Goal: Information Seeking & Learning: Learn about a topic

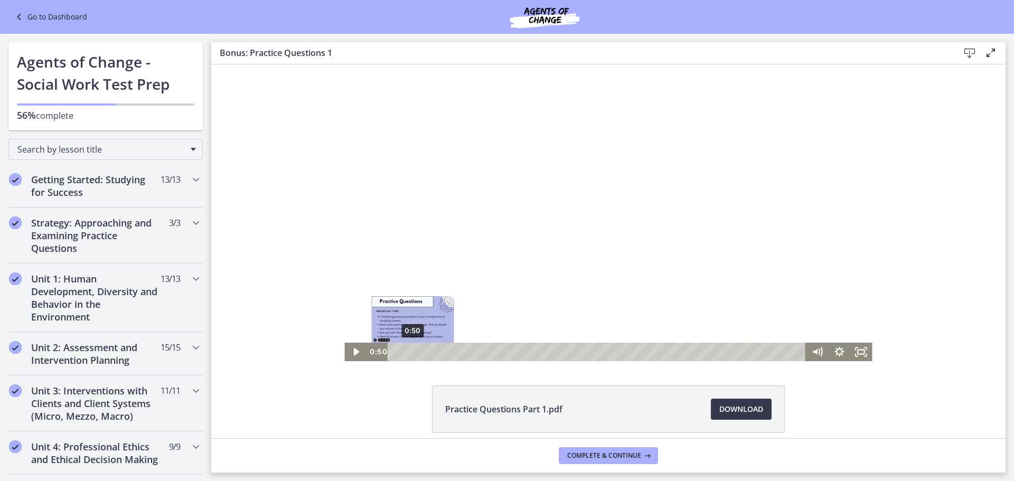
click at [410, 349] on div "Playbar" at bounding box center [413, 352] width 6 height 6
click at [415, 349] on div "1:07" at bounding box center [598, 352] width 405 height 18
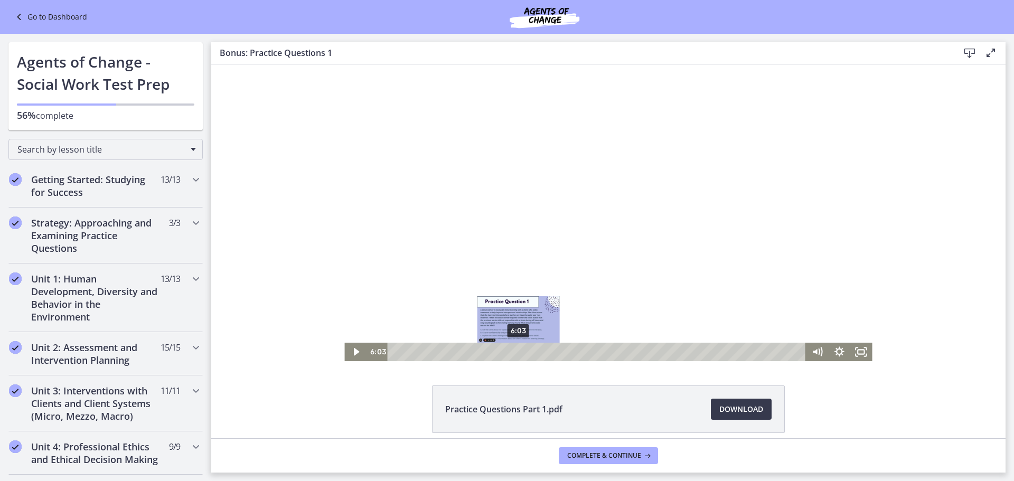
drag, startPoint x: 413, startPoint y: 351, endPoint x: 515, endPoint y: 353, distance: 102.0
click at [516, 353] on div "Playbar" at bounding box center [519, 352] width 6 height 6
click at [736, 408] on span "Download Opens in a new window" at bounding box center [741, 409] width 44 height 13
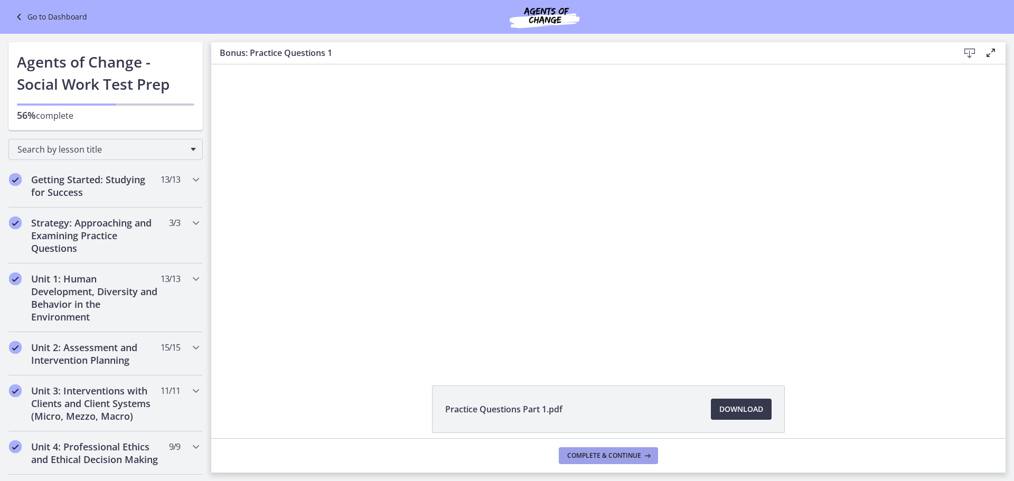
click at [648, 457] on icon at bounding box center [646, 456] width 11 height 8
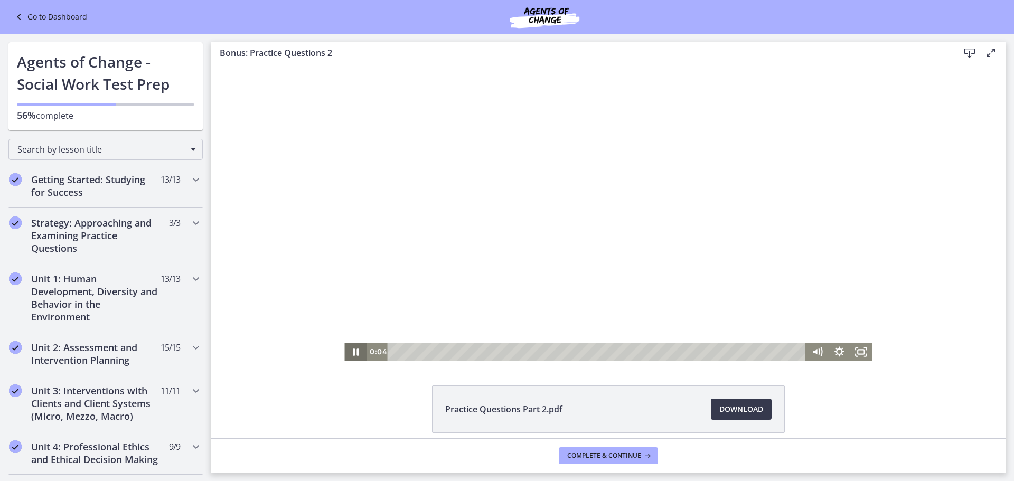
click at [349, 353] on icon "Pause" at bounding box center [355, 352] width 22 height 18
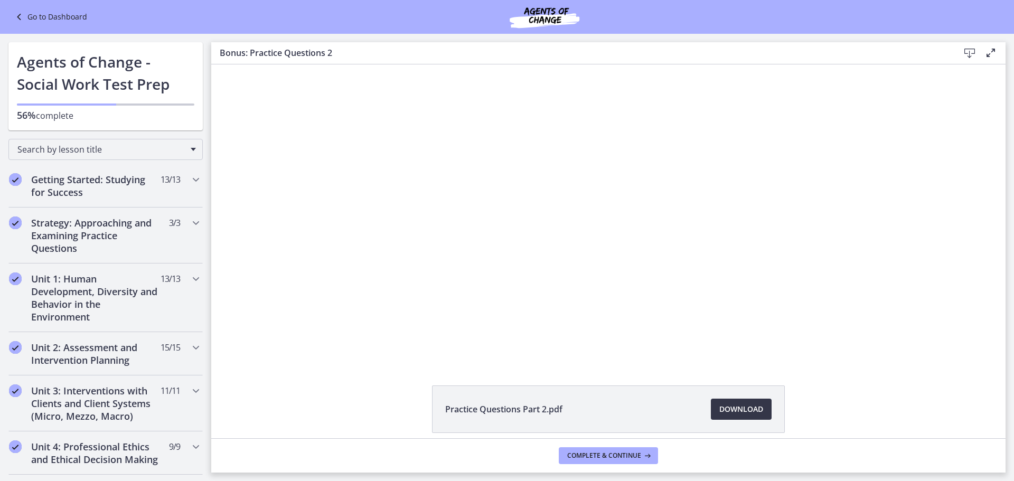
click at [737, 410] on span "Download Opens in a new window" at bounding box center [741, 409] width 44 height 13
click at [635, 457] on span "Complete & continue" at bounding box center [604, 456] width 74 height 8
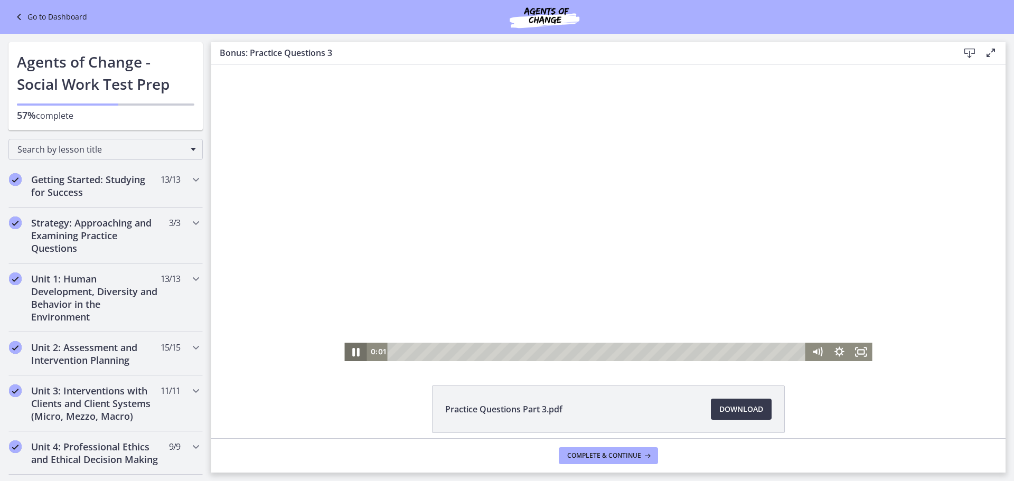
click at [348, 351] on icon "Pause" at bounding box center [355, 352] width 26 height 22
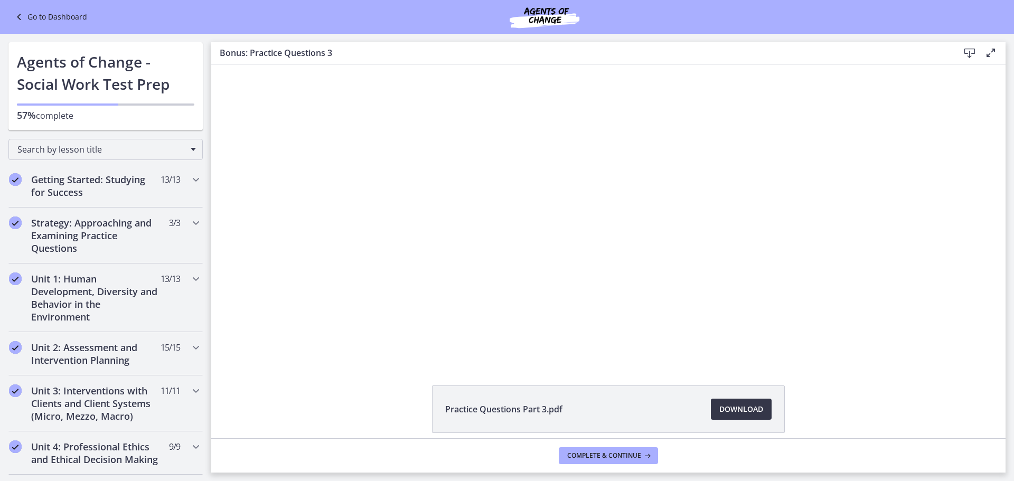
click at [764, 410] on link "Download Opens in a new window" at bounding box center [741, 409] width 61 height 21
click at [630, 460] on button "Complete & continue" at bounding box center [608, 455] width 99 height 17
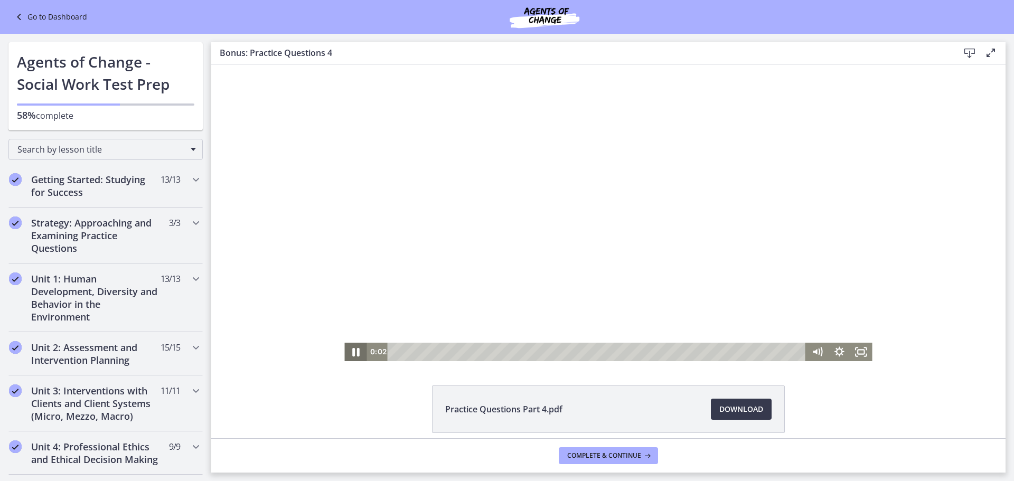
click at [346, 355] on icon "Pause" at bounding box center [355, 352] width 26 height 22
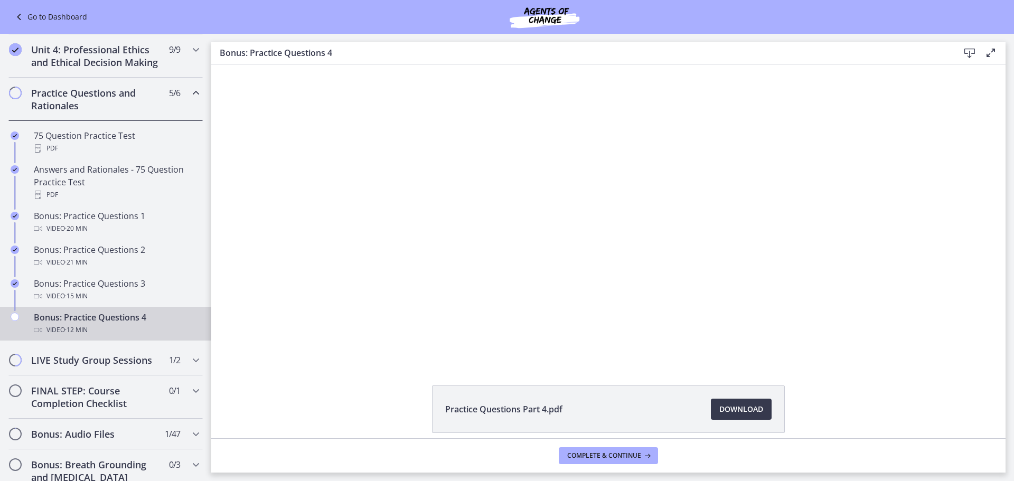
scroll to position [423, 0]
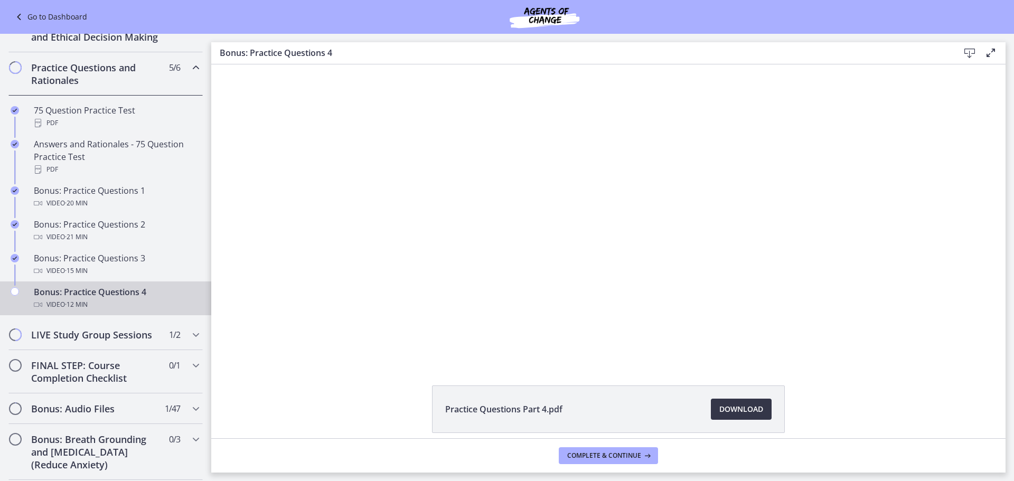
click at [722, 411] on span "Download Opens in a new window" at bounding box center [741, 409] width 44 height 13
click at [622, 456] on span "Complete & continue" at bounding box center [604, 456] width 74 height 8
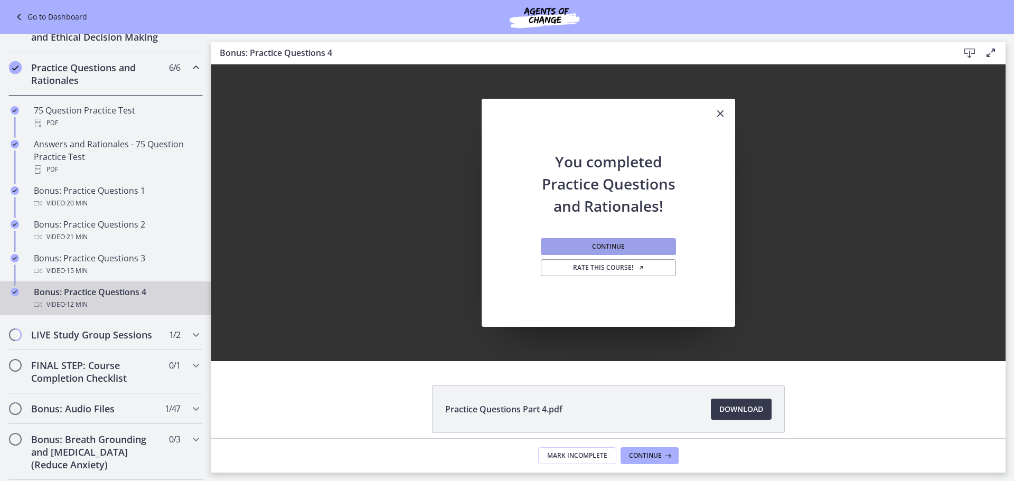
click at [619, 250] on span "Continue" at bounding box center [608, 246] width 33 height 8
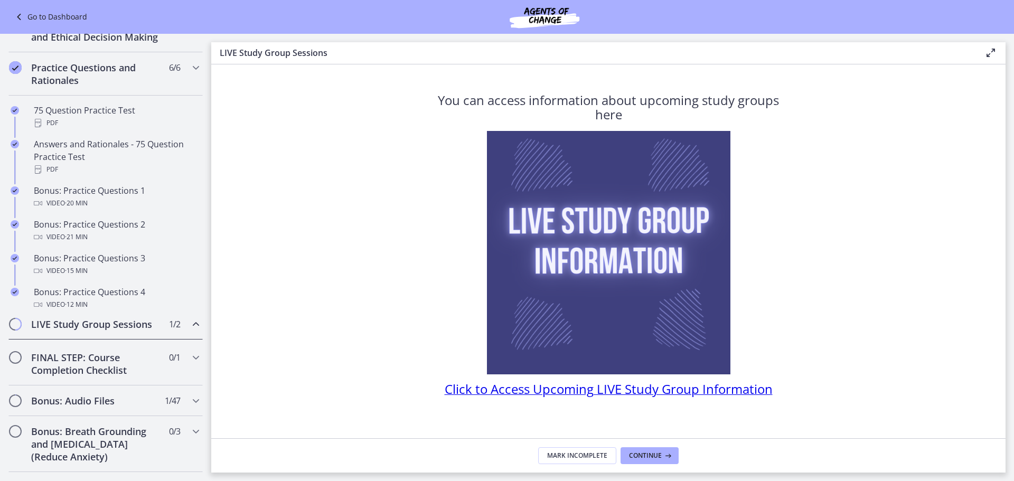
scroll to position [386, 0]
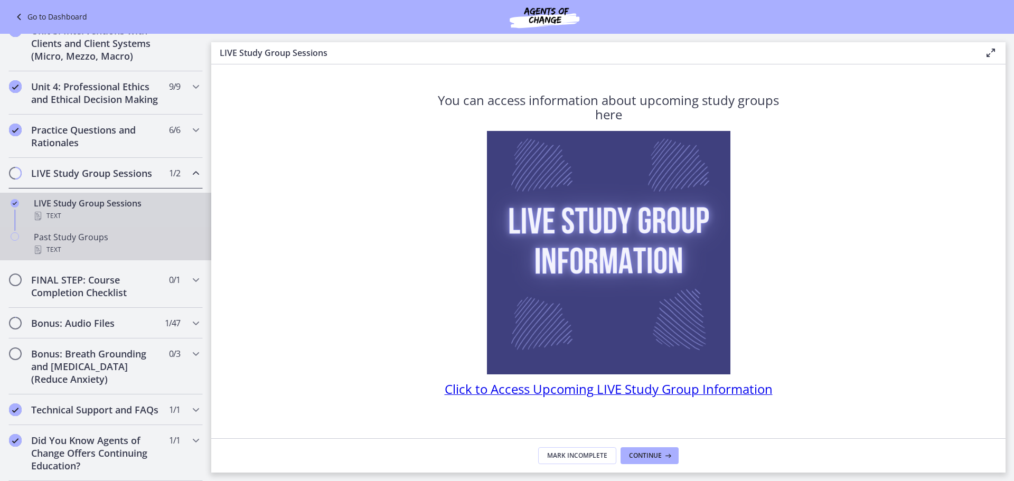
click at [138, 231] on div "Past Study Groups Text" at bounding box center [116, 243] width 165 height 25
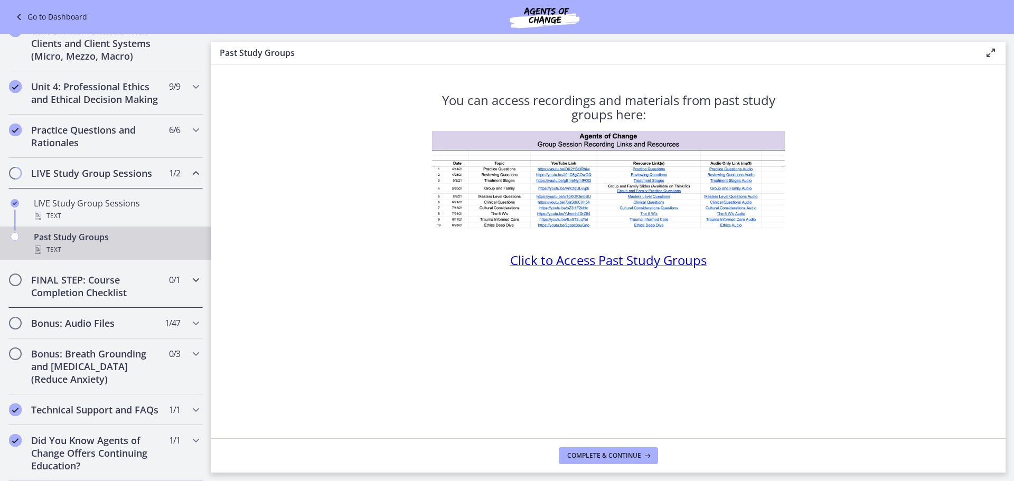
click at [190, 274] on icon "Chapters" at bounding box center [196, 280] width 13 height 13
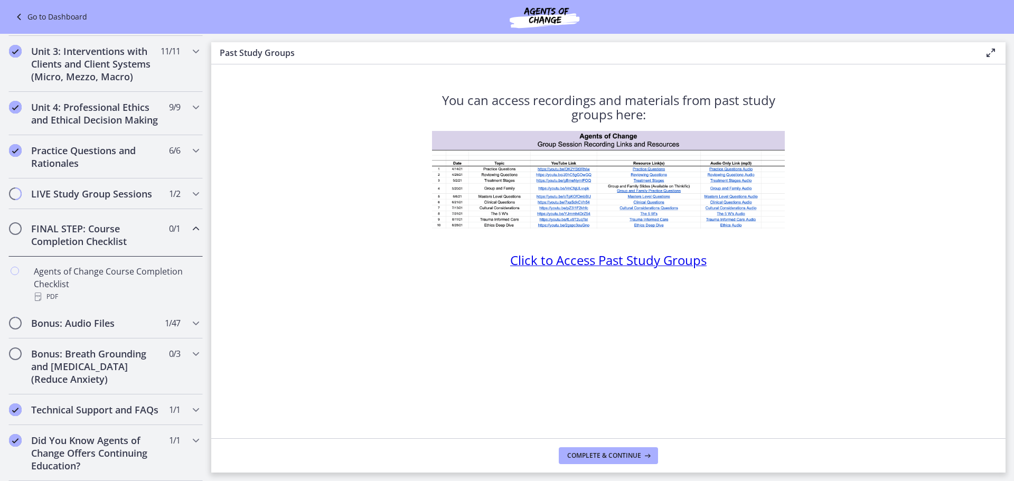
scroll to position [364, 0]
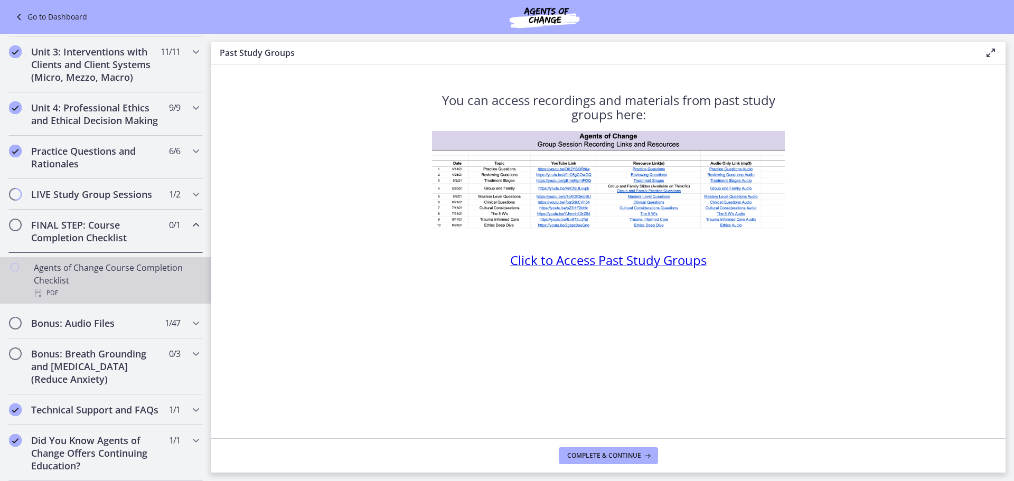
click at [189, 269] on div "Agents of Change Course Completion Checklist PDF" at bounding box center [116, 280] width 165 height 38
